Goal: Task Accomplishment & Management: Manage account settings

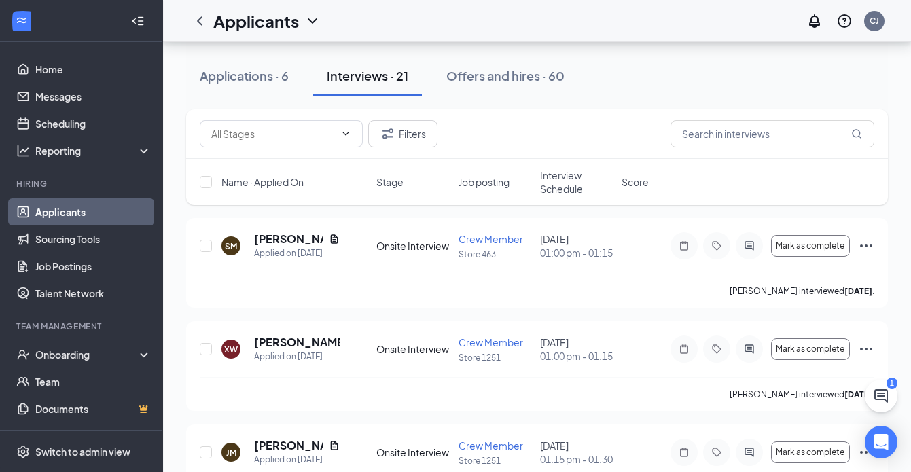
scroll to position [2050, 0]
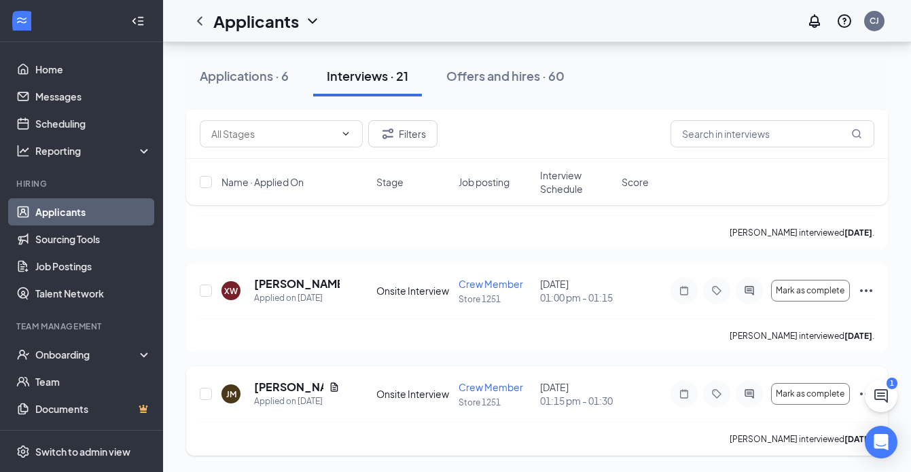
click at [859, 399] on icon "Ellipses" at bounding box center [866, 394] width 16 height 16
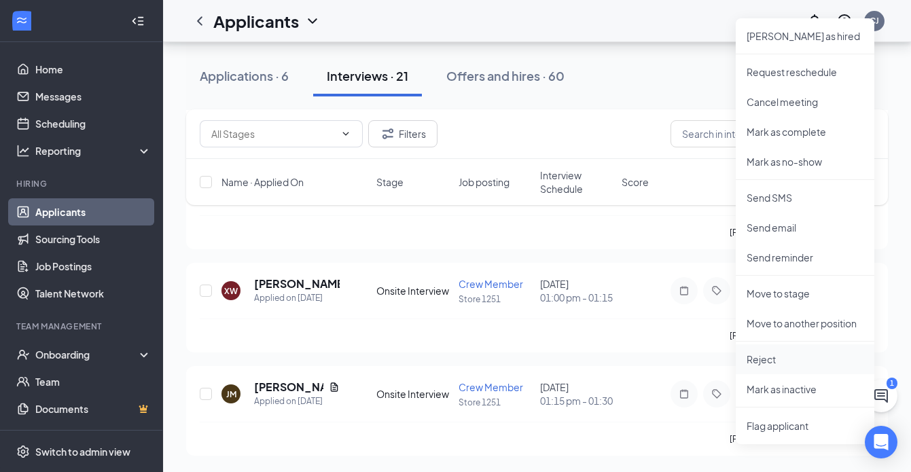
click at [789, 353] on p "Reject" at bounding box center [805, 360] width 117 height 14
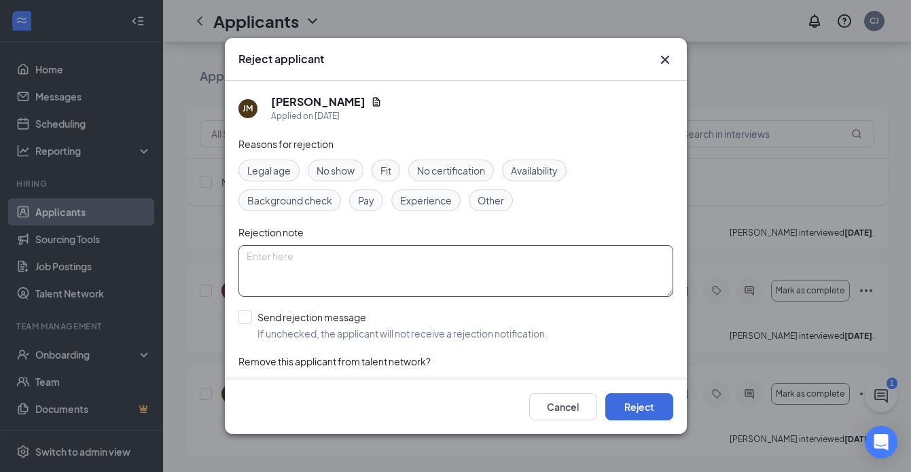
click at [345, 256] on textarea at bounding box center [455, 271] width 435 height 52
click at [336, 177] on span "No show" at bounding box center [336, 170] width 38 height 15
click at [328, 264] on textarea at bounding box center [455, 271] width 435 height 52
type textarea "Missed scheduled paperwork appointment - hired alternate candidate."
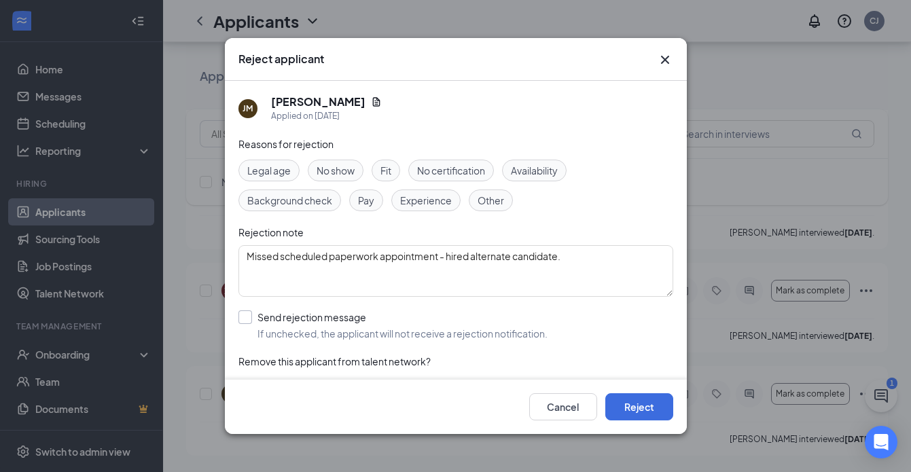
click at [243, 319] on input "Send rejection message If unchecked, the applicant will not receive a rejection…" at bounding box center [392, 325] width 309 height 30
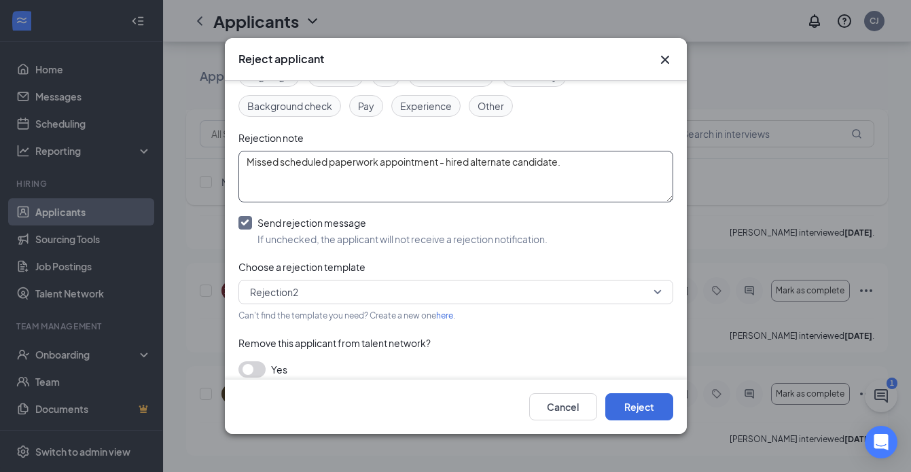
scroll to position [105, 0]
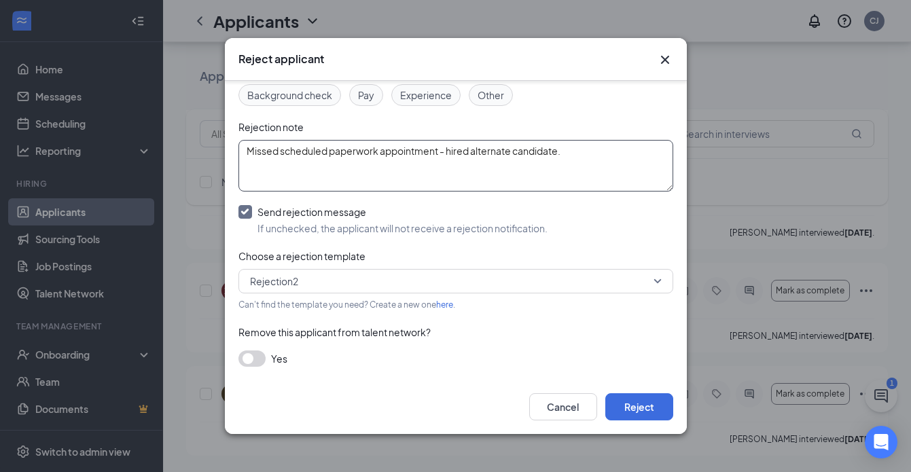
click at [425, 289] on span "Rejection2" at bounding box center [449, 281] width 399 height 20
click at [425, 284] on span "Rejection2" at bounding box center [449, 281] width 399 height 20
click at [251, 217] on input "Send rejection message If unchecked, the applicant will not receive a rejection…" at bounding box center [392, 220] width 309 height 30
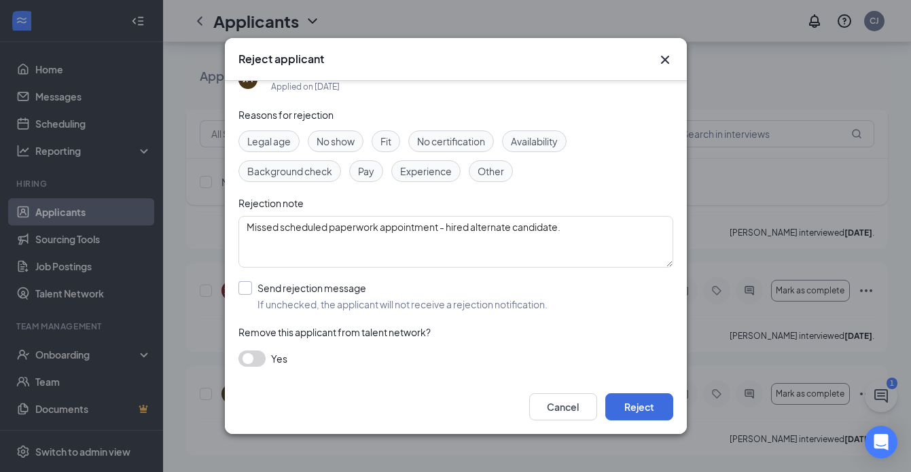
scroll to position [29, 0]
click at [246, 294] on input "Send rejection message If unchecked, the applicant will not receive a rejection…" at bounding box center [392, 296] width 309 height 30
checkbox input "true"
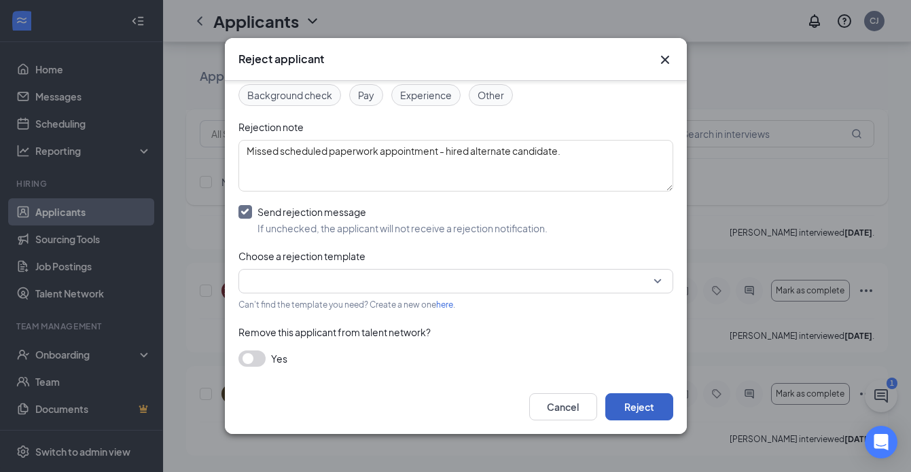
click at [650, 399] on button "Reject" at bounding box center [639, 406] width 68 height 27
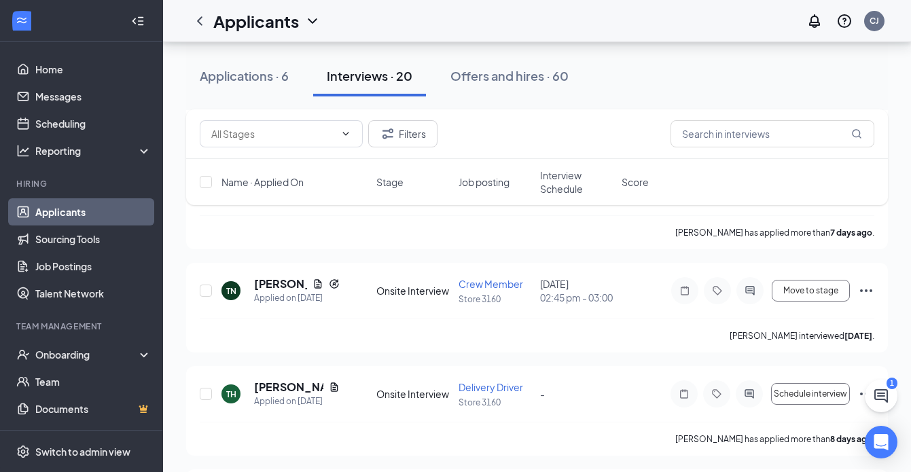
scroll to position [3159, 0]
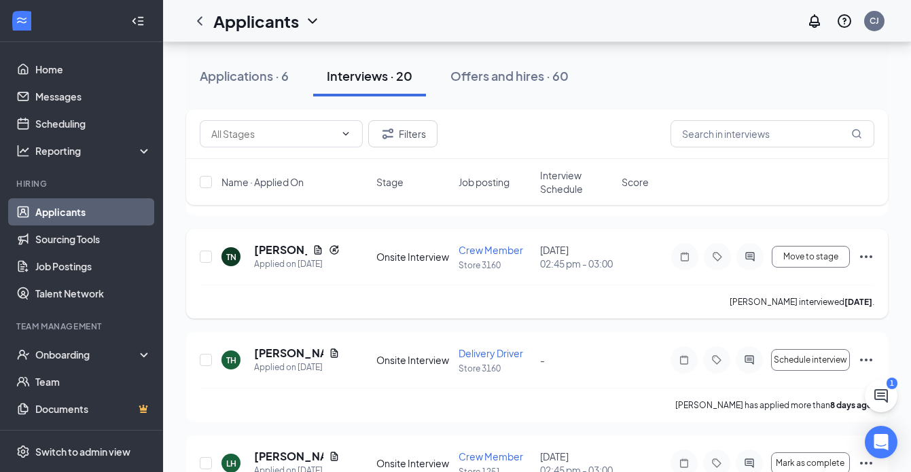
click at [862, 265] on icon "Ellipses" at bounding box center [866, 257] width 16 height 16
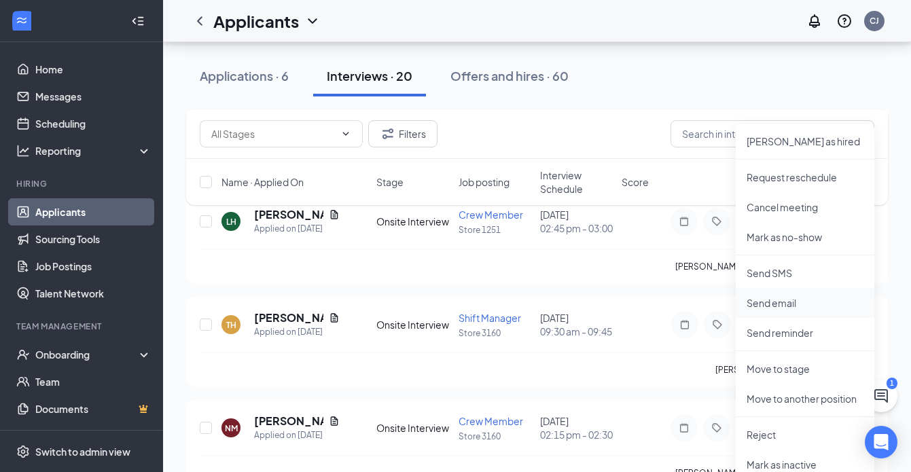
scroll to position [3404, 0]
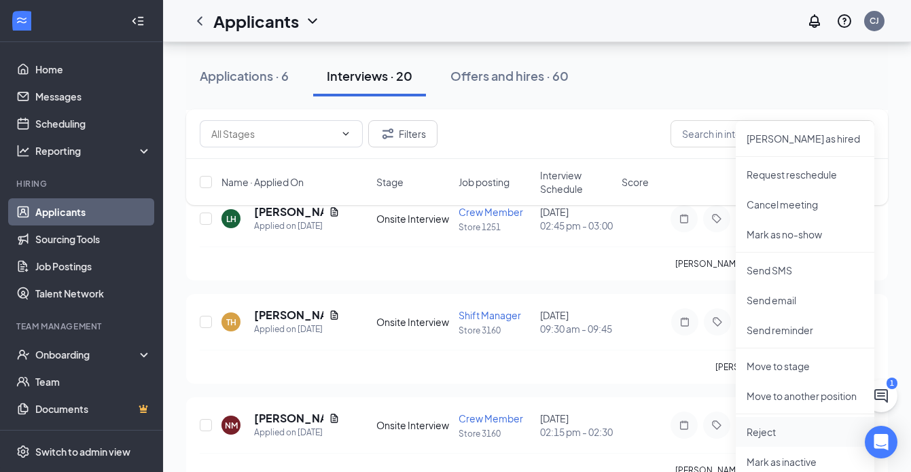
click at [762, 432] on p "Reject" at bounding box center [805, 432] width 117 height 14
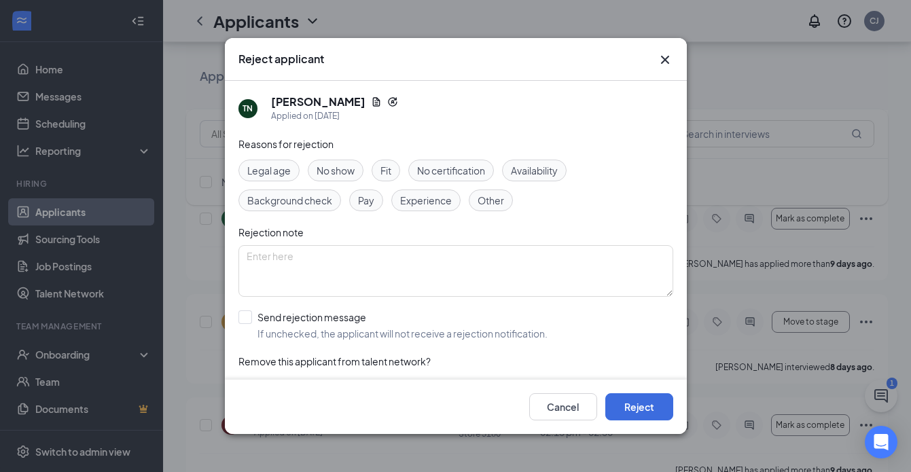
click at [626, 423] on div "Cancel Reject" at bounding box center [456, 407] width 462 height 54
click at [632, 410] on button "Reject" at bounding box center [639, 406] width 68 height 27
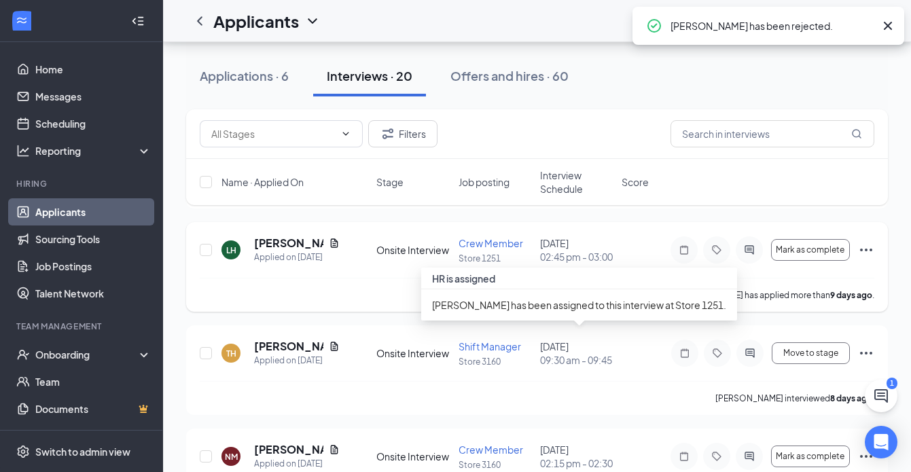
scroll to position [3356, 0]
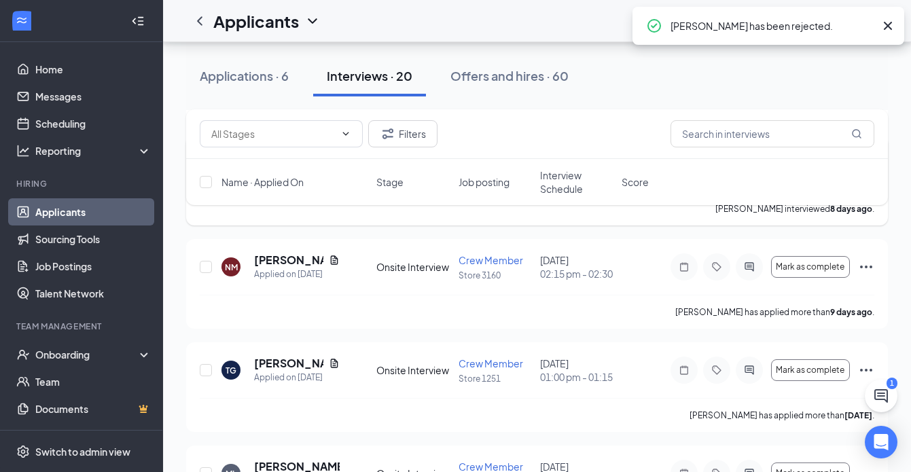
click at [870, 177] on div "Move to stage" at bounding box center [773, 163] width 204 height 27
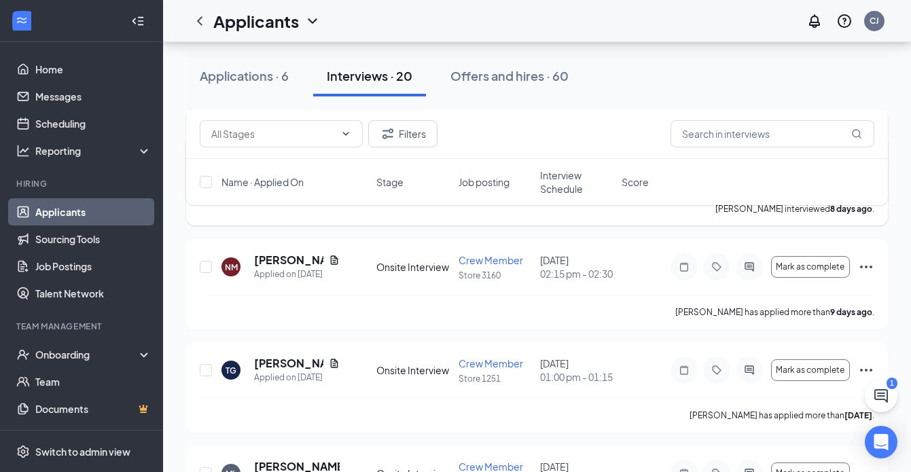
click at [871, 165] on icon "Ellipses" at bounding box center [866, 163] width 12 height 3
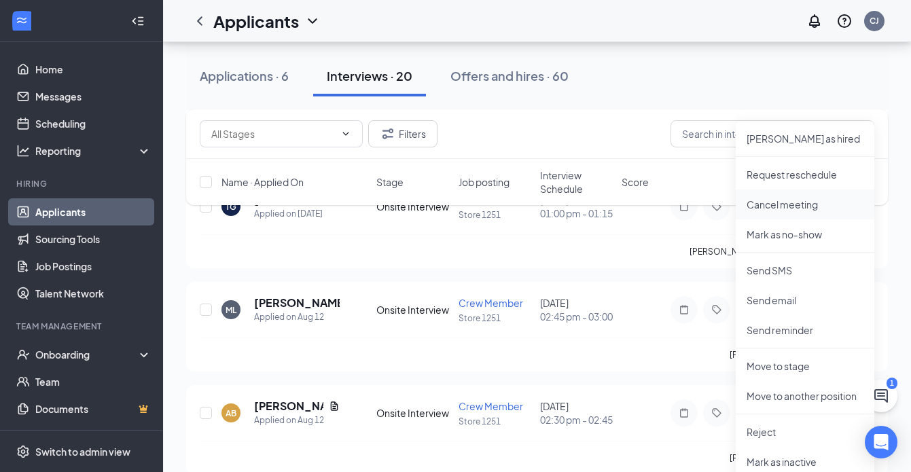
scroll to position [3520, 0]
click at [762, 425] on p "Reject" at bounding box center [805, 432] width 117 height 14
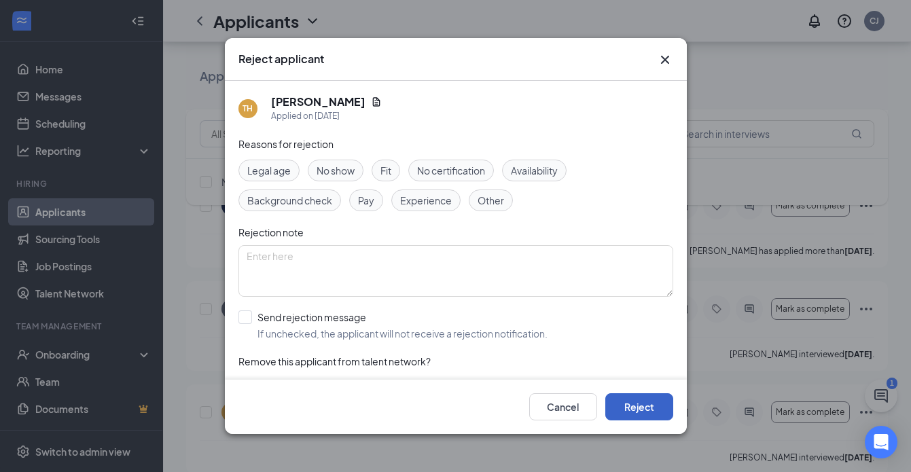
click at [624, 399] on button "Reject" at bounding box center [639, 406] width 68 height 27
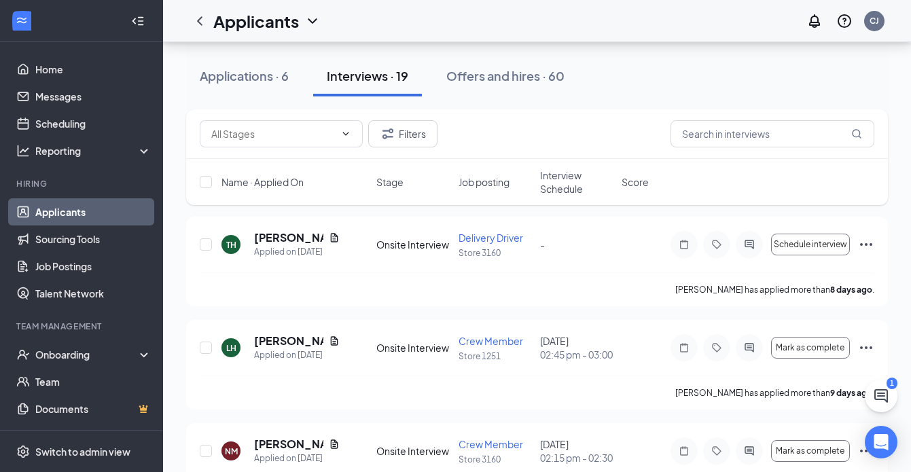
scroll to position [2964, 0]
click at [868, 253] on icon "Ellipses" at bounding box center [866, 245] width 16 height 16
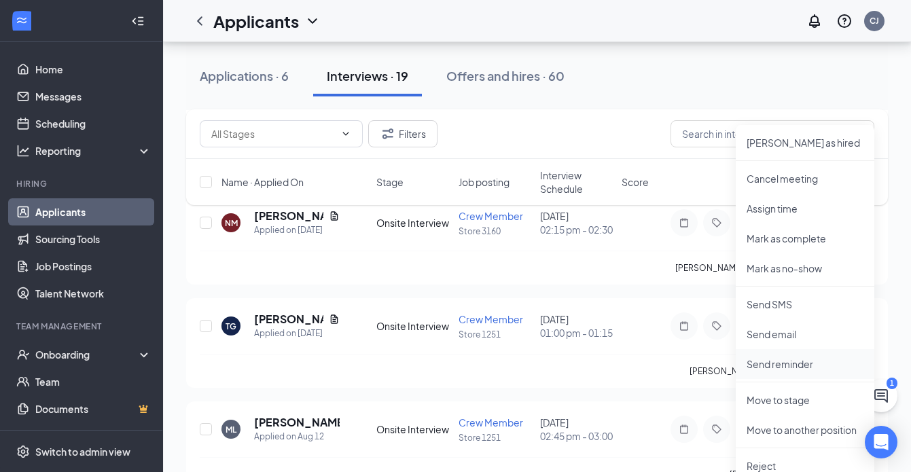
scroll to position [3207, 0]
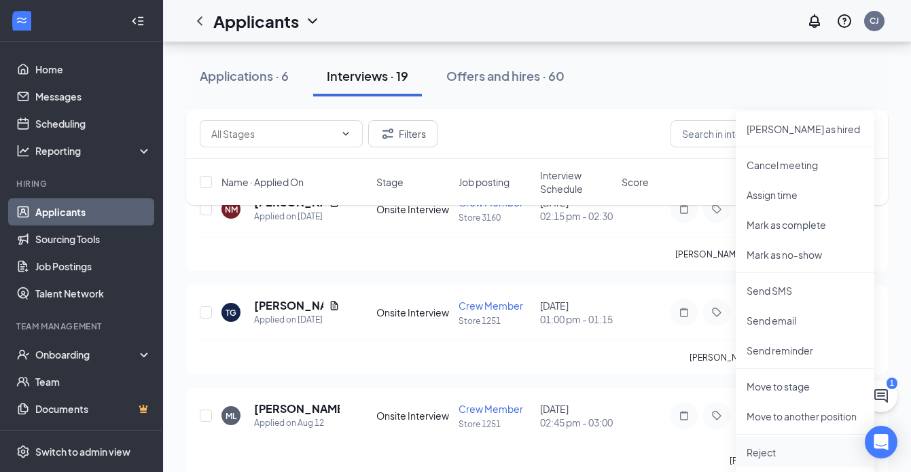
click at [764, 448] on p "Reject" at bounding box center [805, 453] width 117 height 14
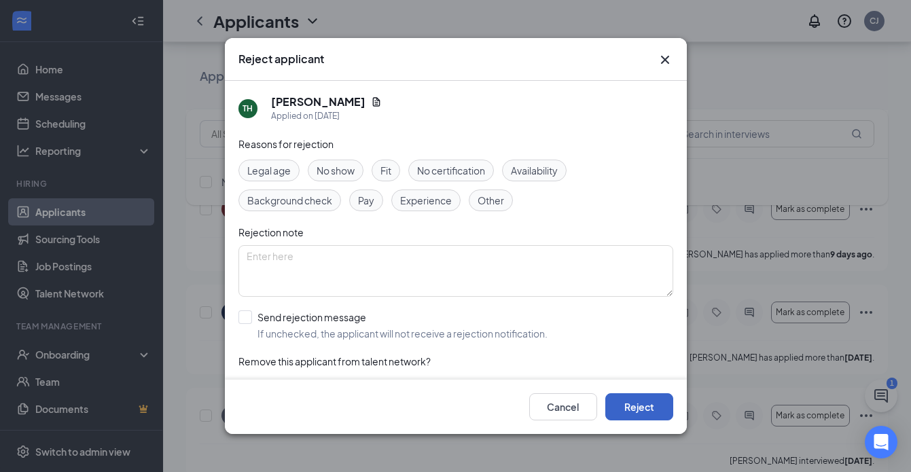
click at [637, 408] on button "Reject" at bounding box center [639, 406] width 68 height 27
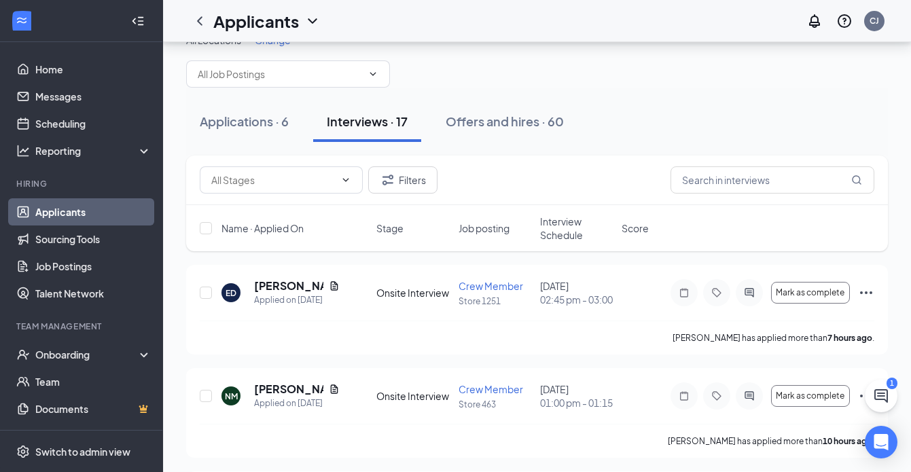
scroll to position [0, 0]
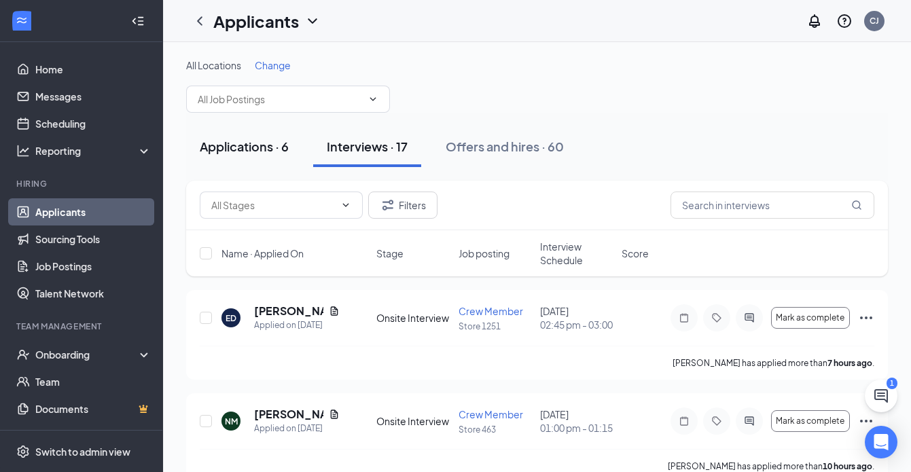
click at [257, 159] on button "Applications · 6" at bounding box center [244, 146] width 116 height 41
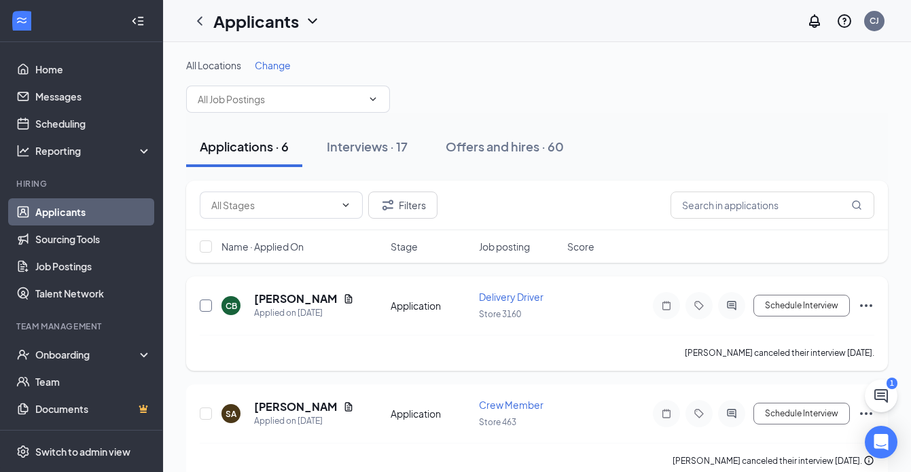
click at [205, 304] on input "checkbox" at bounding box center [206, 306] width 12 height 12
checkbox input "true"
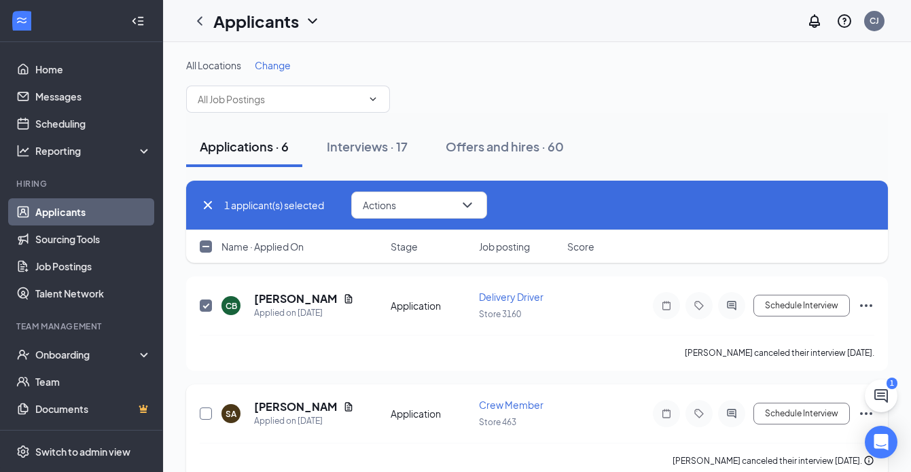
click at [209, 414] on input "checkbox" at bounding box center [206, 414] width 12 height 12
checkbox input "true"
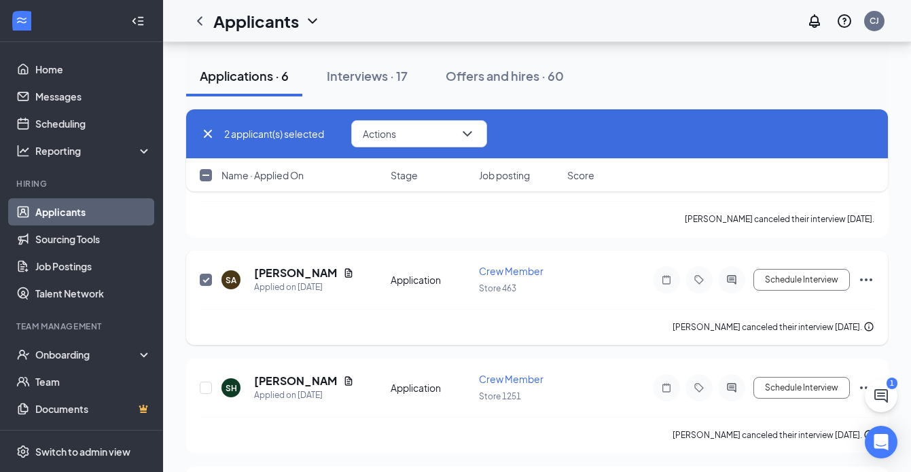
scroll to position [139, 0]
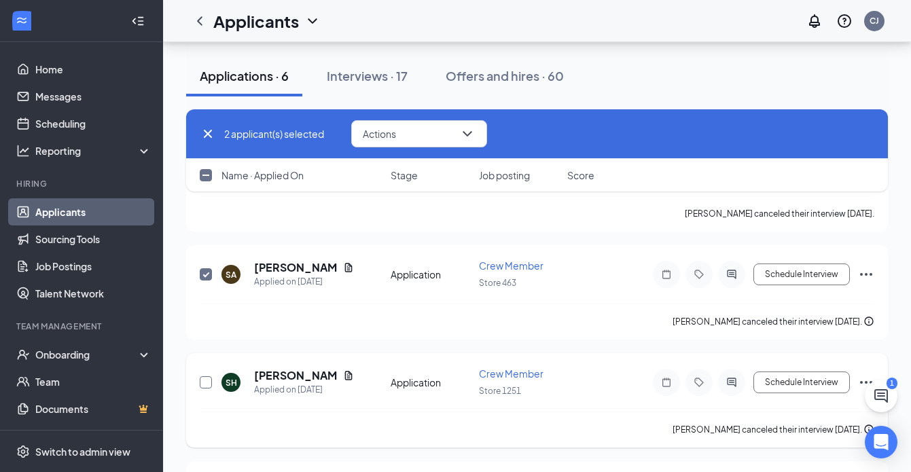
click at [207, 382] on input "checkbox" at bounding box center [206, 382] width 12 height 12
checkbox input "true"
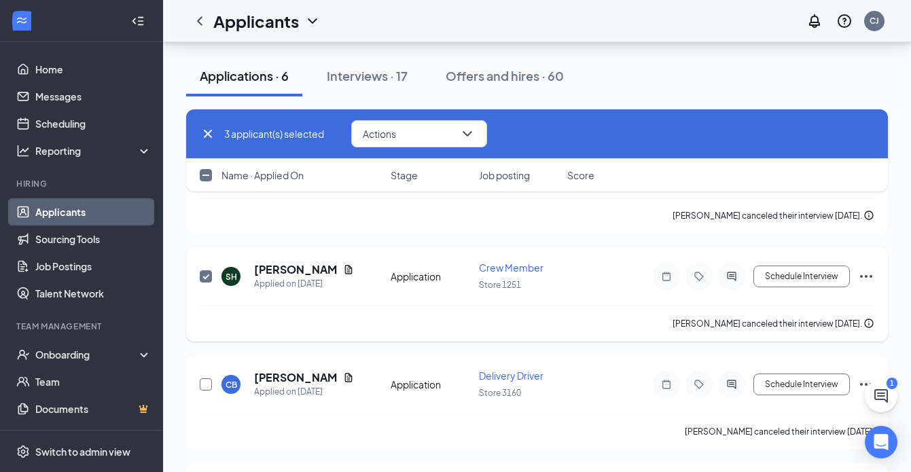
click at [207, 382] on input "checkbox" at bounding box center [206, 384] width 12 height 12
checkbox input "true"
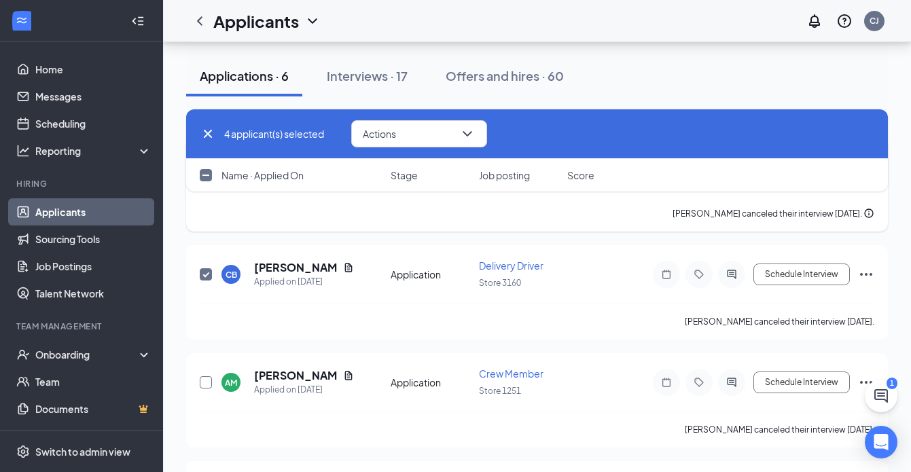
click at [207, 382] on input "checkbox" at bounding box center [206, 382] width 12 height 12
checkbox input "true"
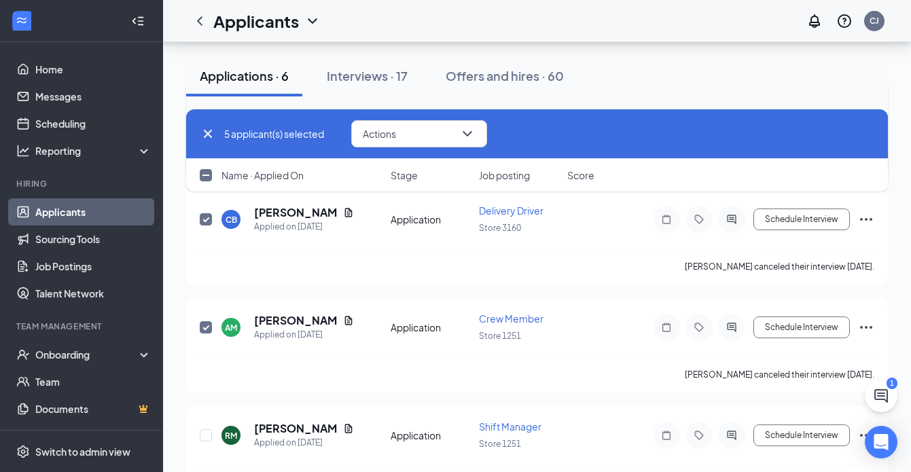
scroll to position [449, 0]
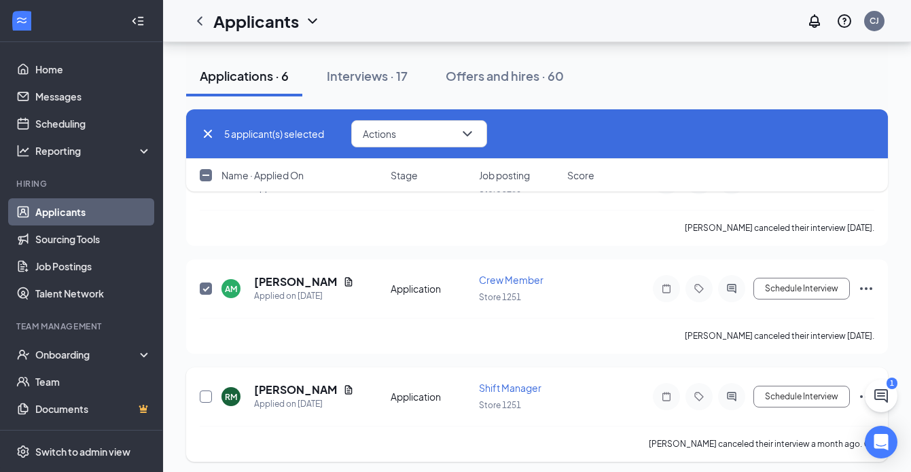
click at [209, 393] on input "checkbox" at bounding box center [206, 397] width 12 height 12
checkbox input "true"
click at [472, 127] on icon "ChevronDown" at bounding box center [467, 134] width 16 height 16
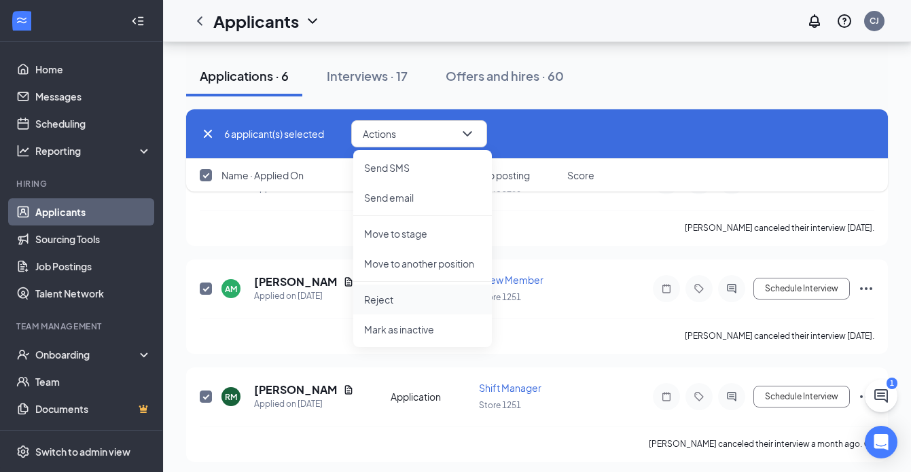
click at [400, 300] on p "Reject" at bounding box center [422, 300] width 117 height 14
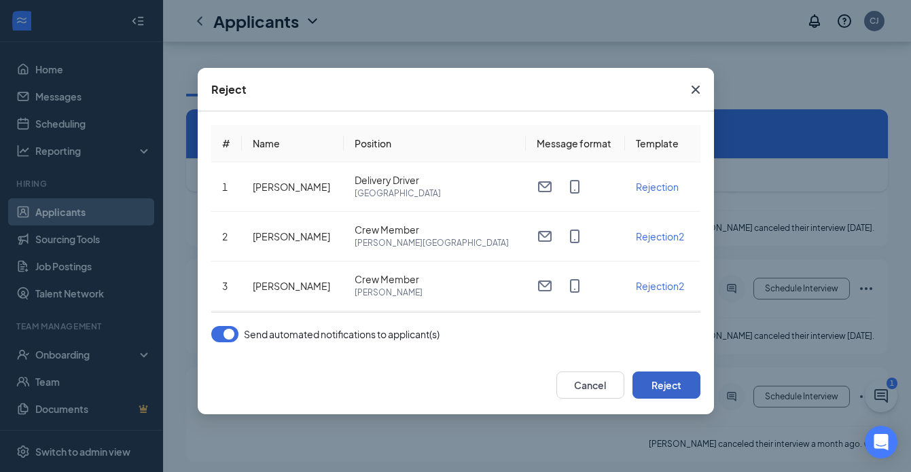
click at [649, 390] on button "Reject" at bounding box center [667, 385] width 68 height 27
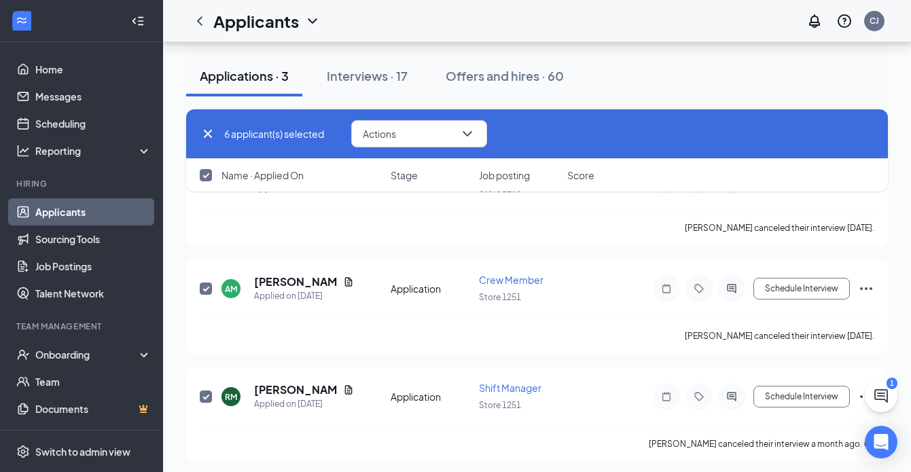
checkbox input "false"
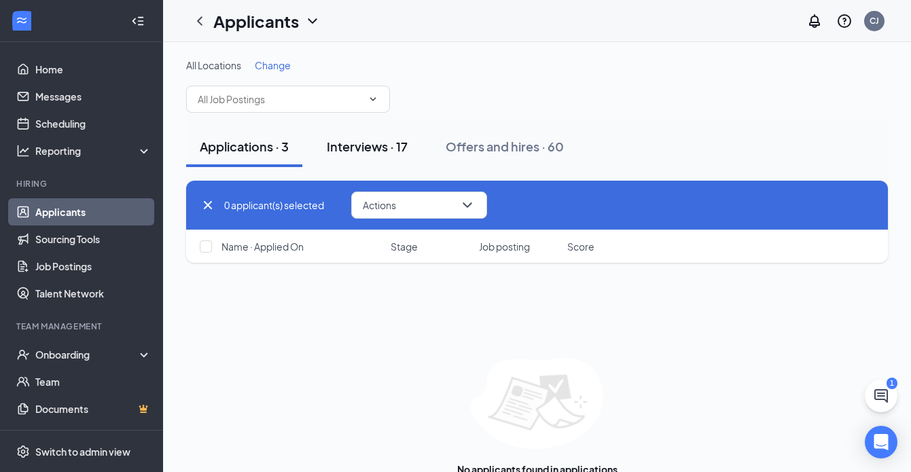
click at [370, 145] on div "Interviews · 17" at bounding box center [367, 146] width 81 height 17
